Goal: Check status

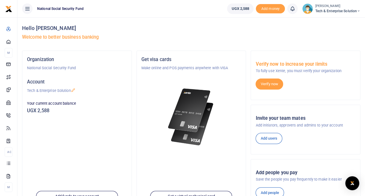
click at [102, 19] on div "Hello [PERSON_NAME] Welcome to better business banking" at bounding box center [191, 33] width 339 height 33
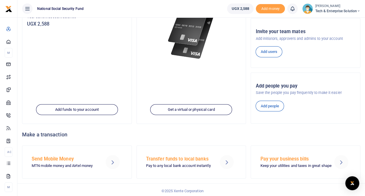
scroll to position [87, 0]
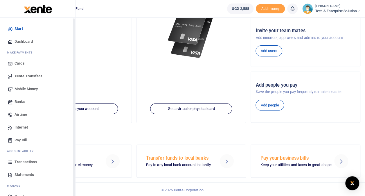
click at [24, 164] on span "Transactions" at bounding box center [26, 162] width 22 height 6
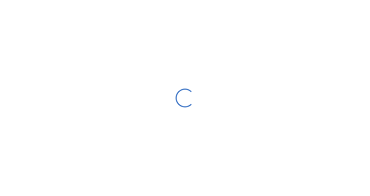
select select
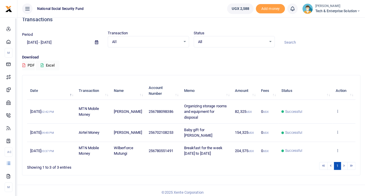
scroll to position [12, 0]
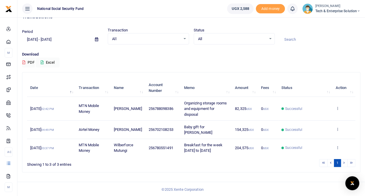
click at [332, 162] on li at bounding box center [331, 163] width 7 height 8
click at [345, 163] on li at bounding box center [344, 163] width 7 height 8
click at [332, 162] on li at bounding box center [331, 163] width 7 height 8
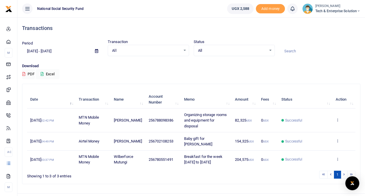
click at [184, 50] on div "All Select an option..." at bounding box center [148, 50] width 80 height 6
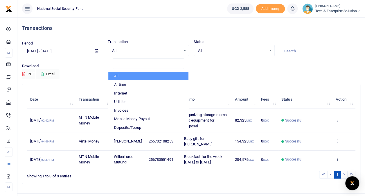
click at [255, 52] on span "All" at bounding box center [232, 51] width 68 height 6
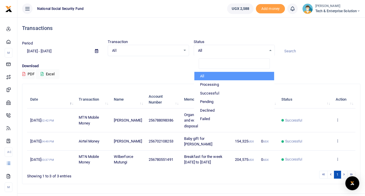
click at [131, 50] on span "All" at bounding box center [146, 51] width 68 height 6
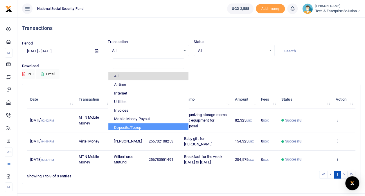
click at [36, 51] on input "08/17/2025 - 09/15/2025" at bounding box center [56, 51] width 68 height 10
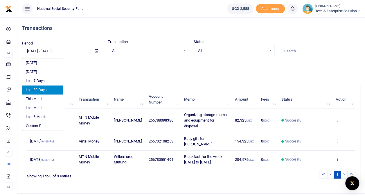
click at [31, 51] on input "08/17/2025 - 09/15/2025" at bounding box center [56, 51] width 68 height 10
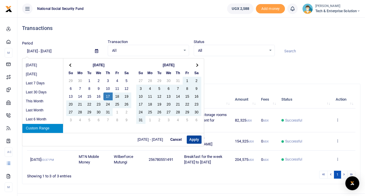
type input "07/17/2025 - 09/15/2025"
click at [193, 139] on button "Apply" at bounding box center [194, 139] width 15 height 8
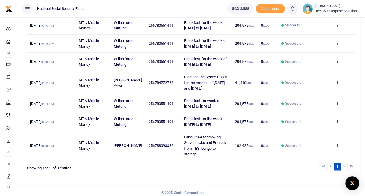
scroll to position [142, 0]
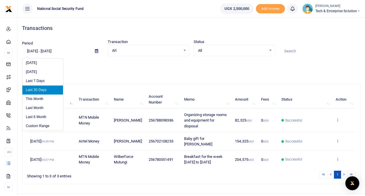
click at [31, 50] on input "08/17/2025 - 09/15/2025" at bounding box center [56, 51] width 68 height 10
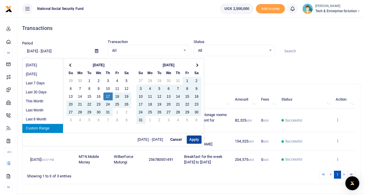
type input "07/17/2025 - 09/15/2025"
click at [189, 142] on button "Apply" at bounding box center [194, 139] width 15 height 8
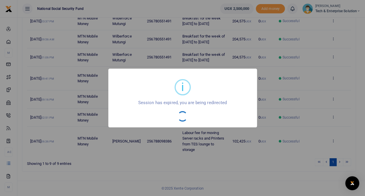
scroll to position [137, 0]
